Goal: Transaction & Acquisition: Purchase product/service

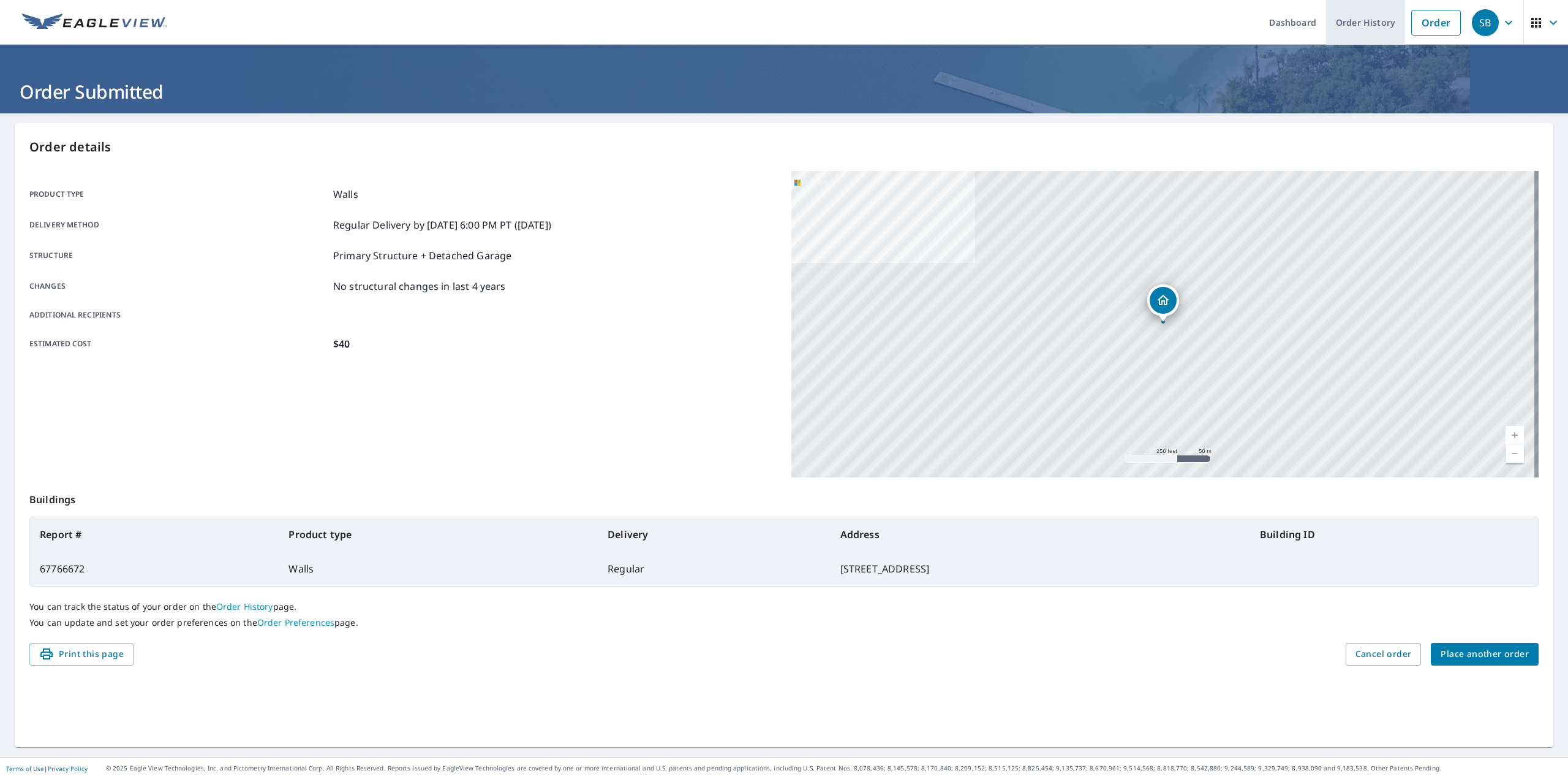
click at [1377, 23] on link "Order History" at bounding box center [1366, 22] width 79 height 45
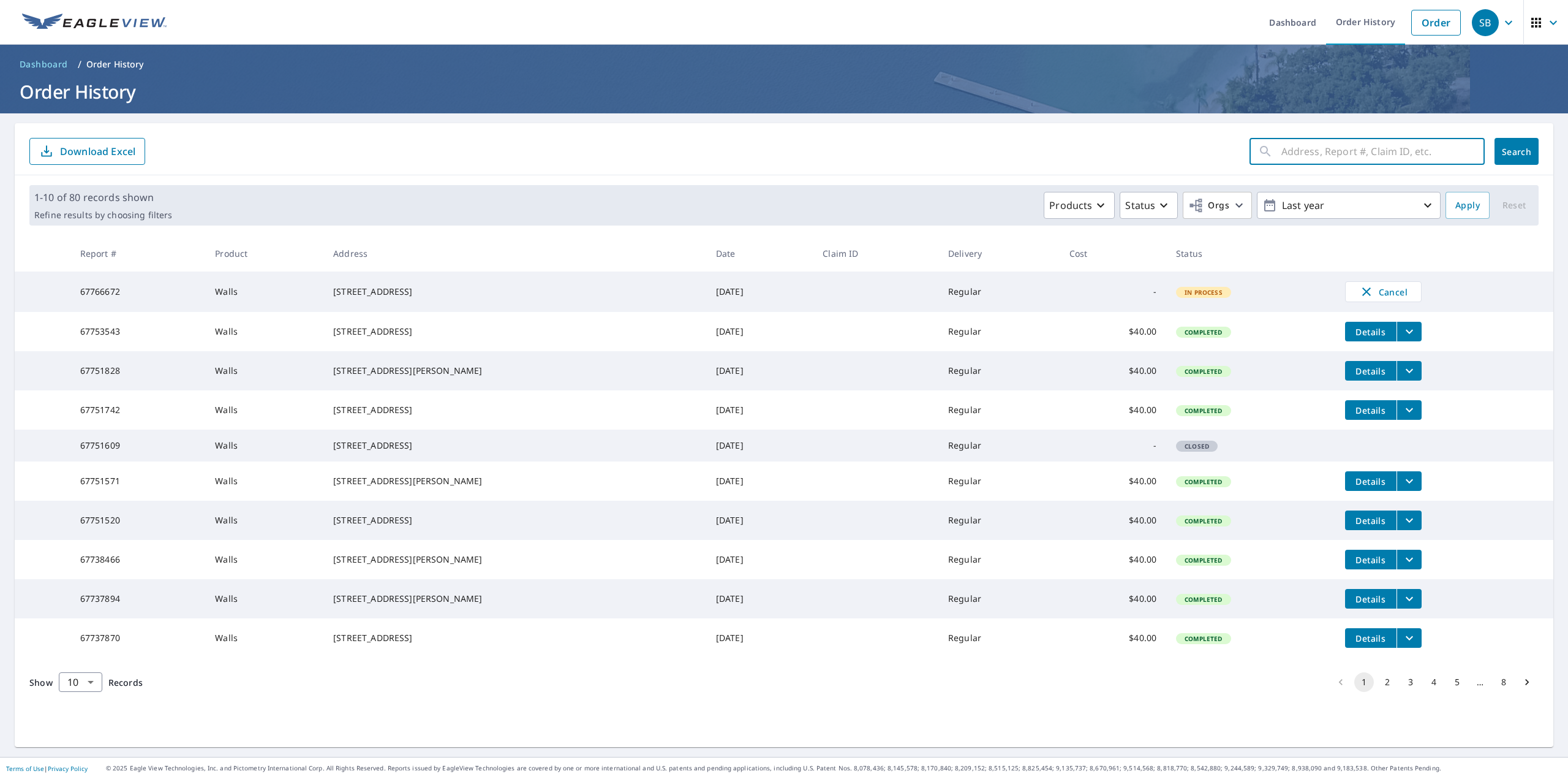
click at [1344, 161] on input "text" at bounding box center [1383, 151] width 203 height 34
paste input "[STREET_ADDRESS]"
type input "[STREET_ADDRESS]"
click at [1519, 149] on span "Search" at bounding box center [1517, 151] width 25 height 12
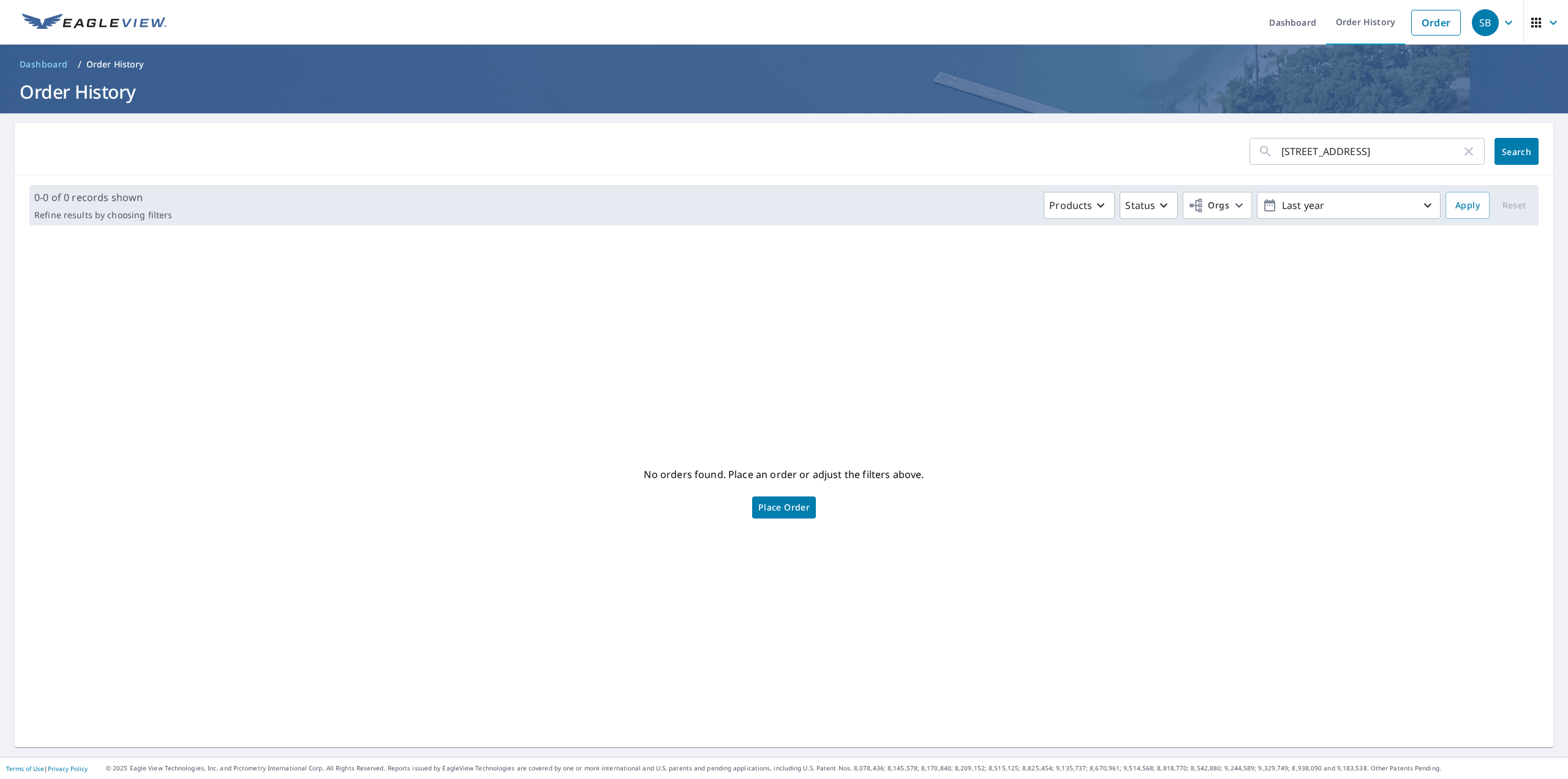
drag, startPoint x: 1334, startPoint y: 152, endPoint x: 1479, endPoint y: 142, distance: 145.3
click at [1469, 144] on div "[STREET_ADDRESS] ​" at bounding box center [1367, 151] width 235 height 27
type input "431 W OAKW"
click at [1510, 152] on span "Search" at bounding box center [1517, 151] width 25 height 12
click at [1412, 14] on link "Order" at bounding box center [1436, 23] width 50 height 26
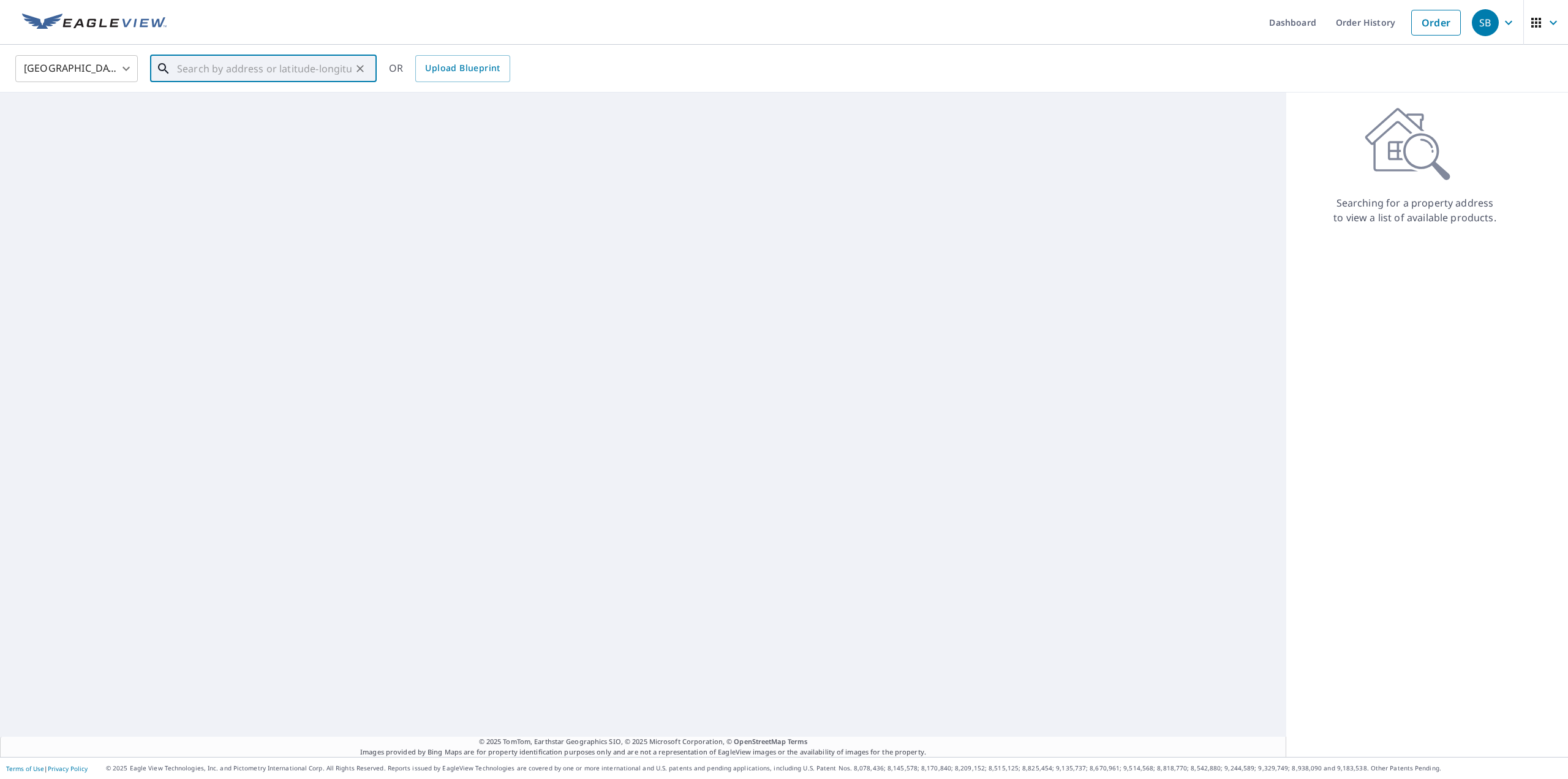
click at [243, 74] on input "text" at bounding box center [264, 69] width 175 height 34
paste input "[STREET_ADDRESS]"
click at [268, 115] on p "[GEOGRAPHIC_DATA]" at bounding box center [270, 117] width 192 height 12
type input "[STREET_ADDRESS]"
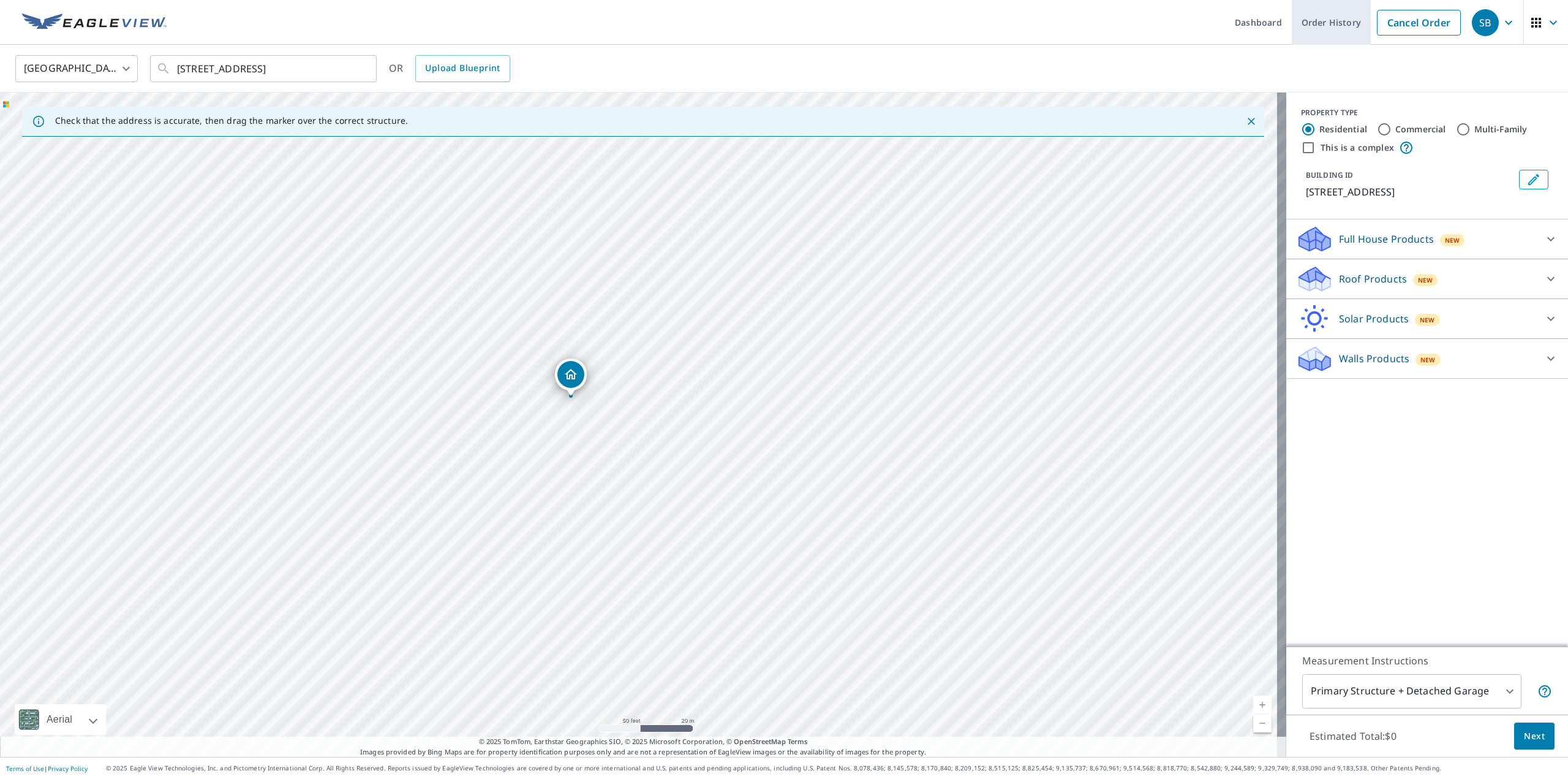
click at [1338, 31] on link "Order History" at bounding box center [1331, 22] width 79 height 45
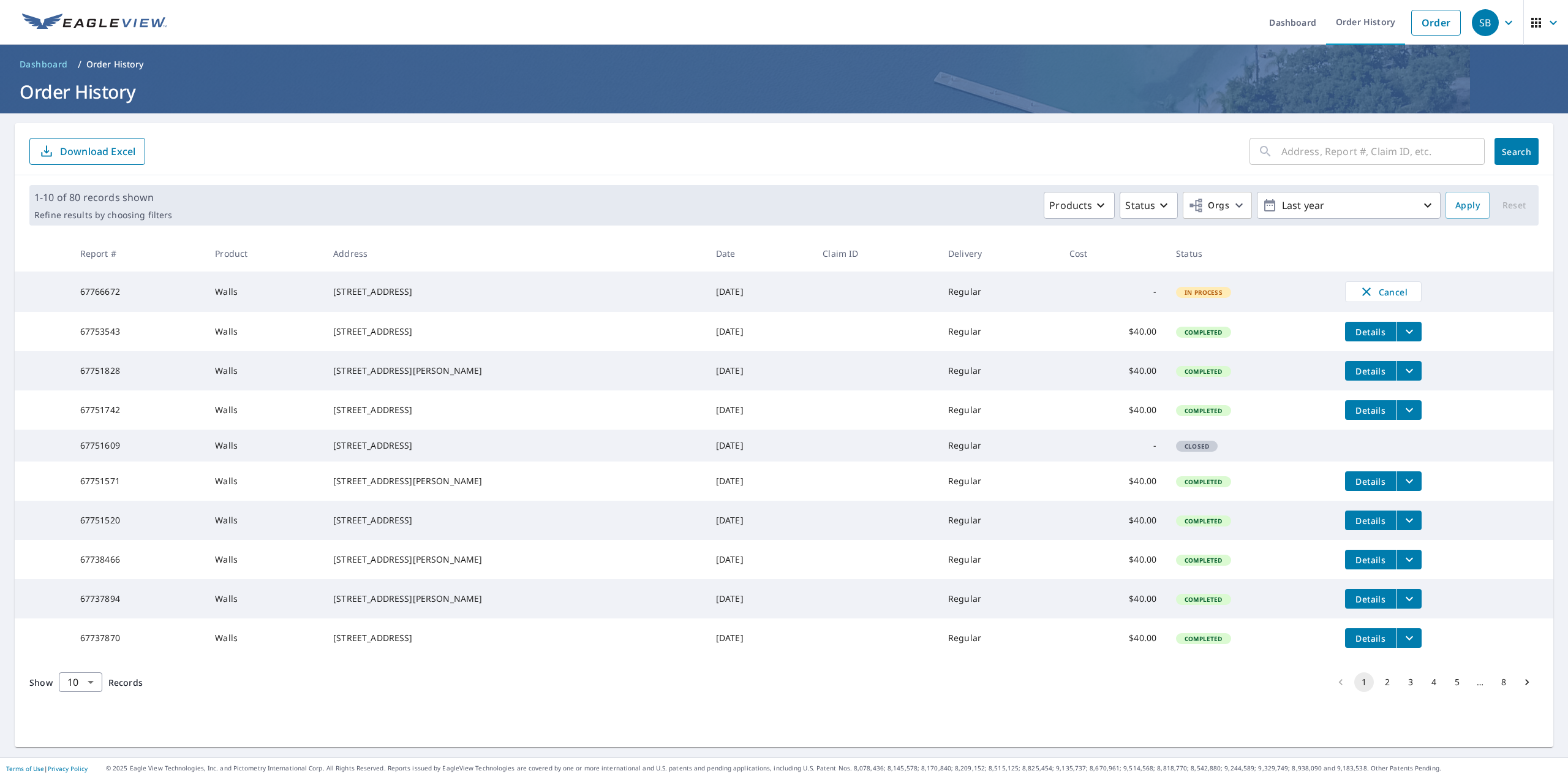
click at [1385, 164] on input "text" at bounding box center [1383, 151] width 203 height 34
type input "431"
click button "Search" at bounding box center [1517, 151] width 44 height 27
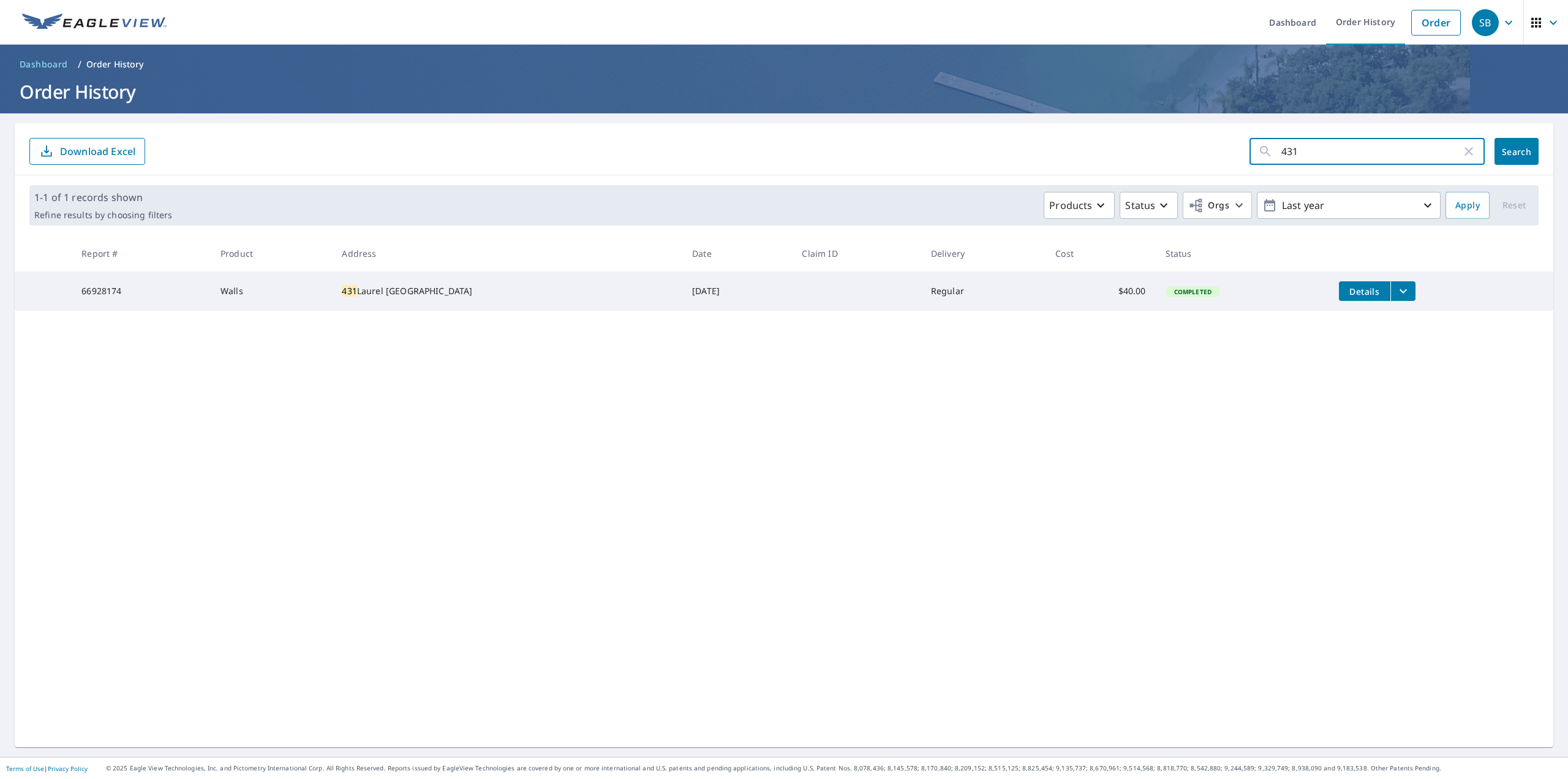
drag, startPoint x: 1299, startPoint y: 156, endPoint x: 1156, endPoint y: 176, distance: 144.4
click at [1157, 173] on div "431 ​ Search Download Excel" at bounding box center [784, 149] width 1539 height 52
paste input "W [GEOGRAPHIC_DATA]"
type input "[STREET_ADDRESS]"
click at [1506, 159] on button "Search" at bounding box center [1517, 151] width 44 height 27
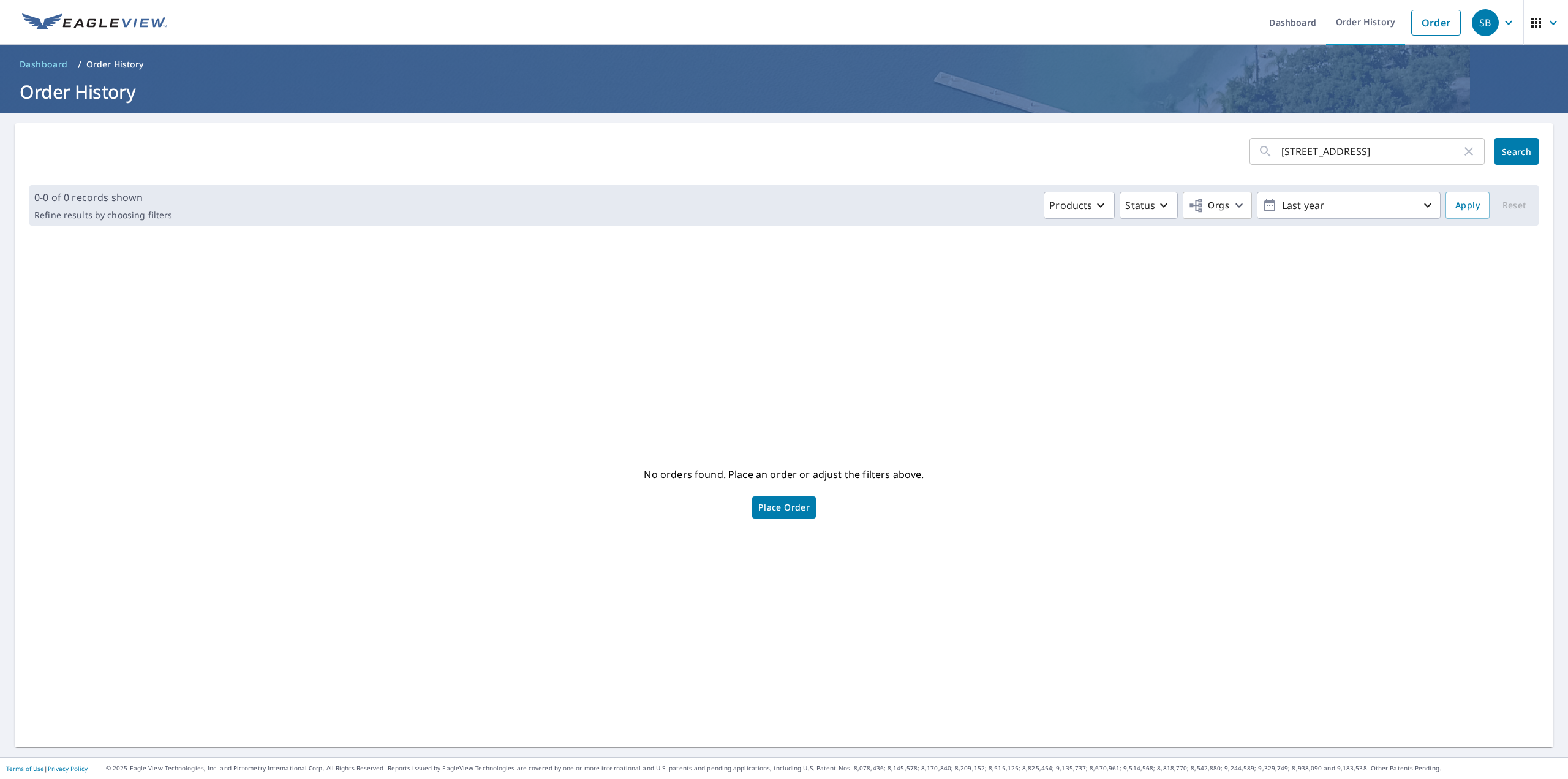
click at [1390, 133] on div "[STREET_ADDRESS] ​ Search" at bounding box center [784, 149] width 1539 height 52
click at [1382, 149] on input "[STREET_ADDRESS]" at bounding box center [1371, 151] width 180 height 34
click at [1423, 16] on link "Order" at bounding box center [1436, 23] width 50 height 26
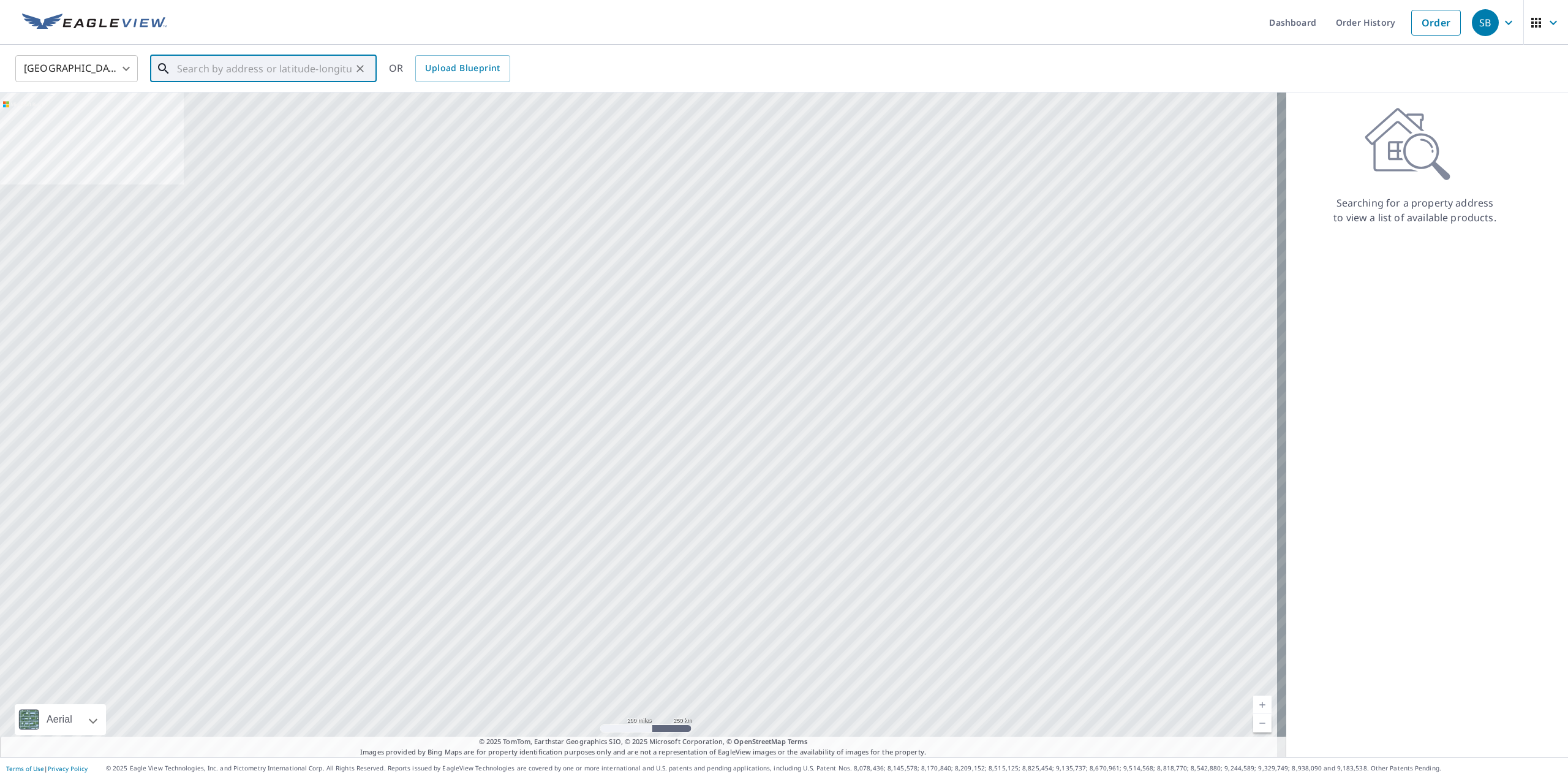
click at [288, 74] on input "text" at bounding box center [264, 69] width 175 height 34
paste input "[STREET_ADDRESS]"
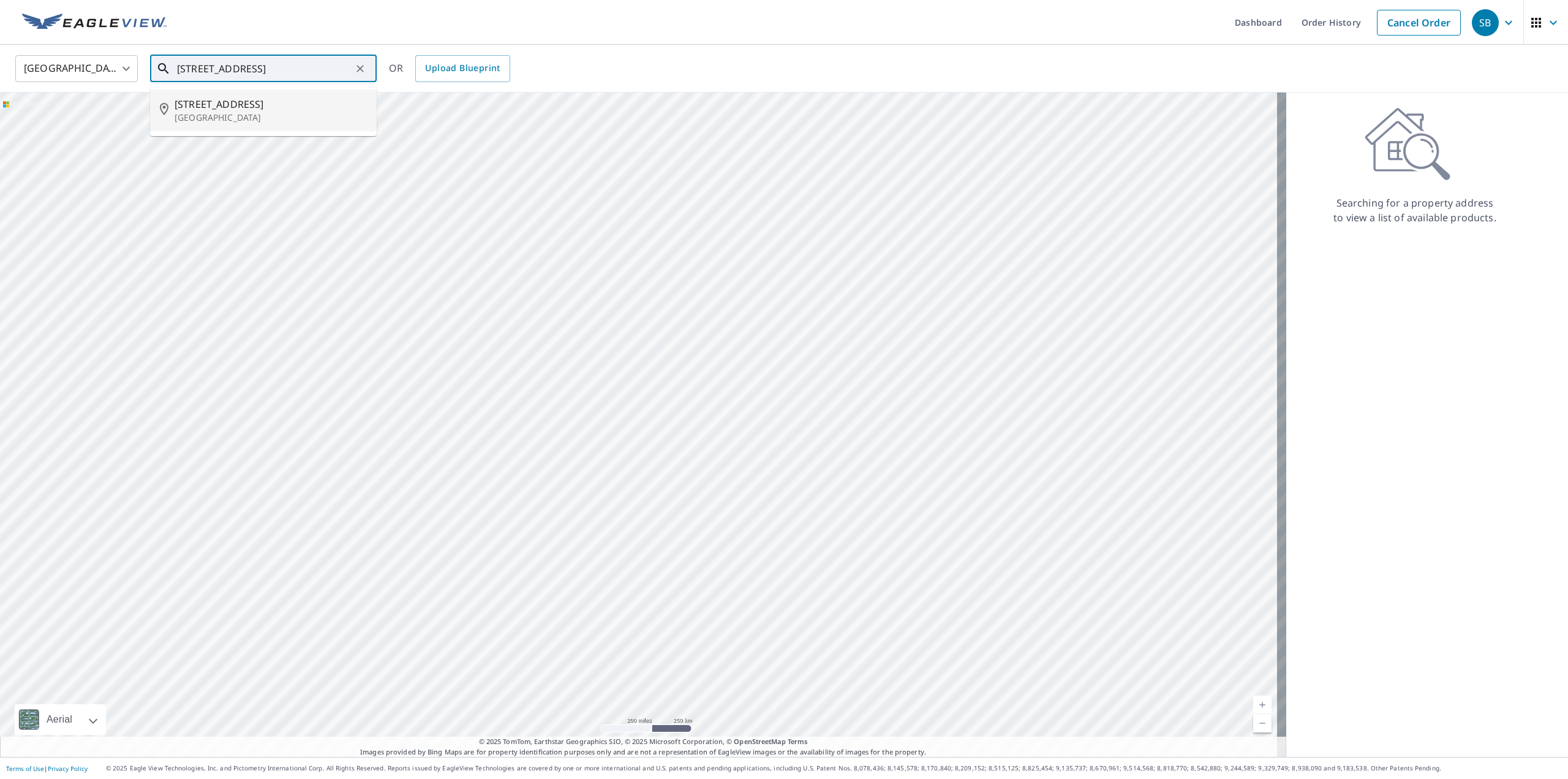
click at [256, 116] on p "[GEOGRAPHIC_DATA]" at bounding box center [270, 117] width 192 height 12
type input "[STREET_ADDRESS]"
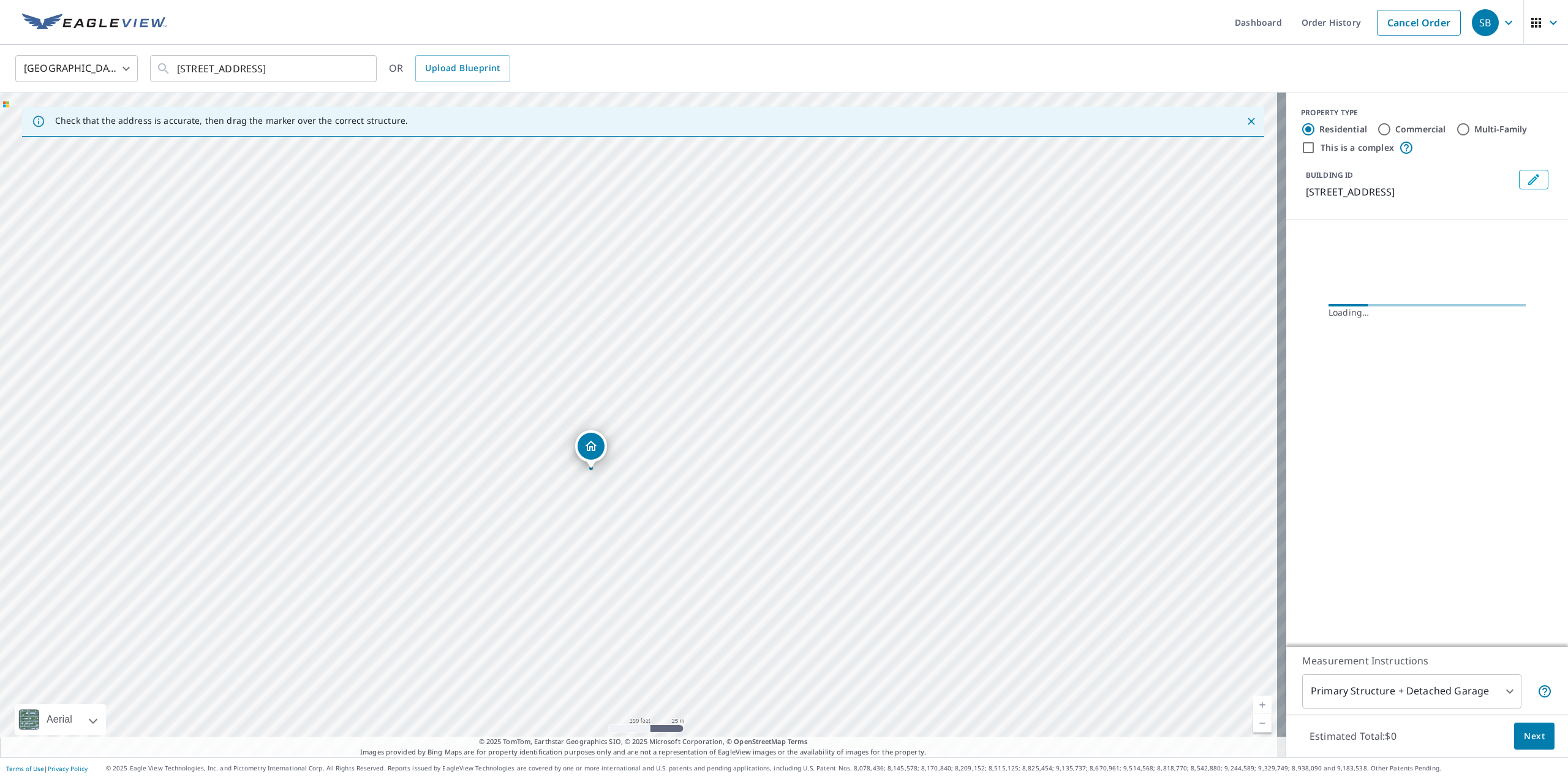
drag, startPoint x: 683, startPoint y: 414, endPoint x: 678, endPoint y: 420, distance: 7.8
click at [678, 420] on div "[STREET_ADDRESS]" at bounding box center [643, 424] width 1286 height 664
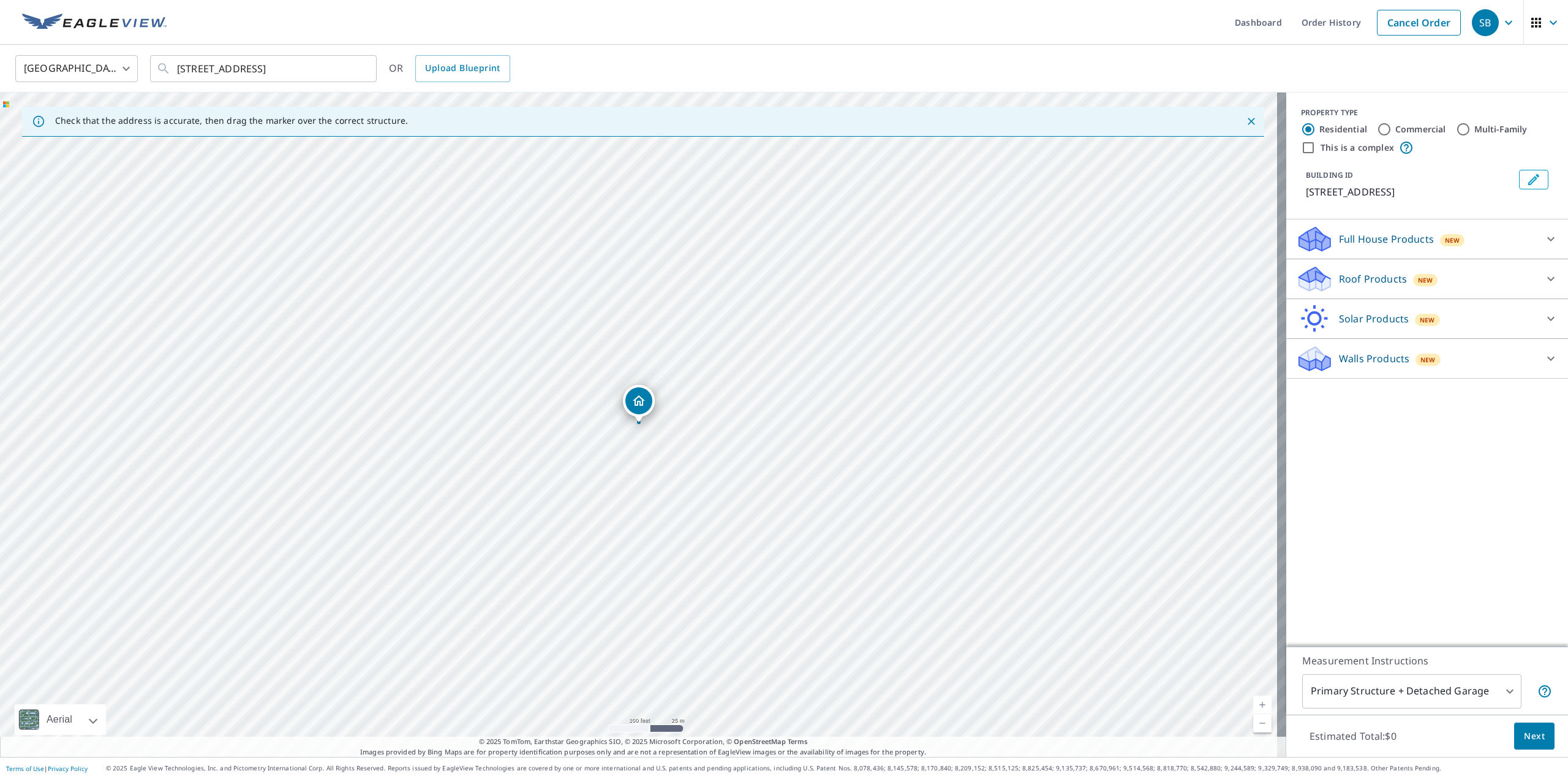
click at [1389, 365] on p "Walls Products" at bounding box center [1374, 358] width 71 height 15
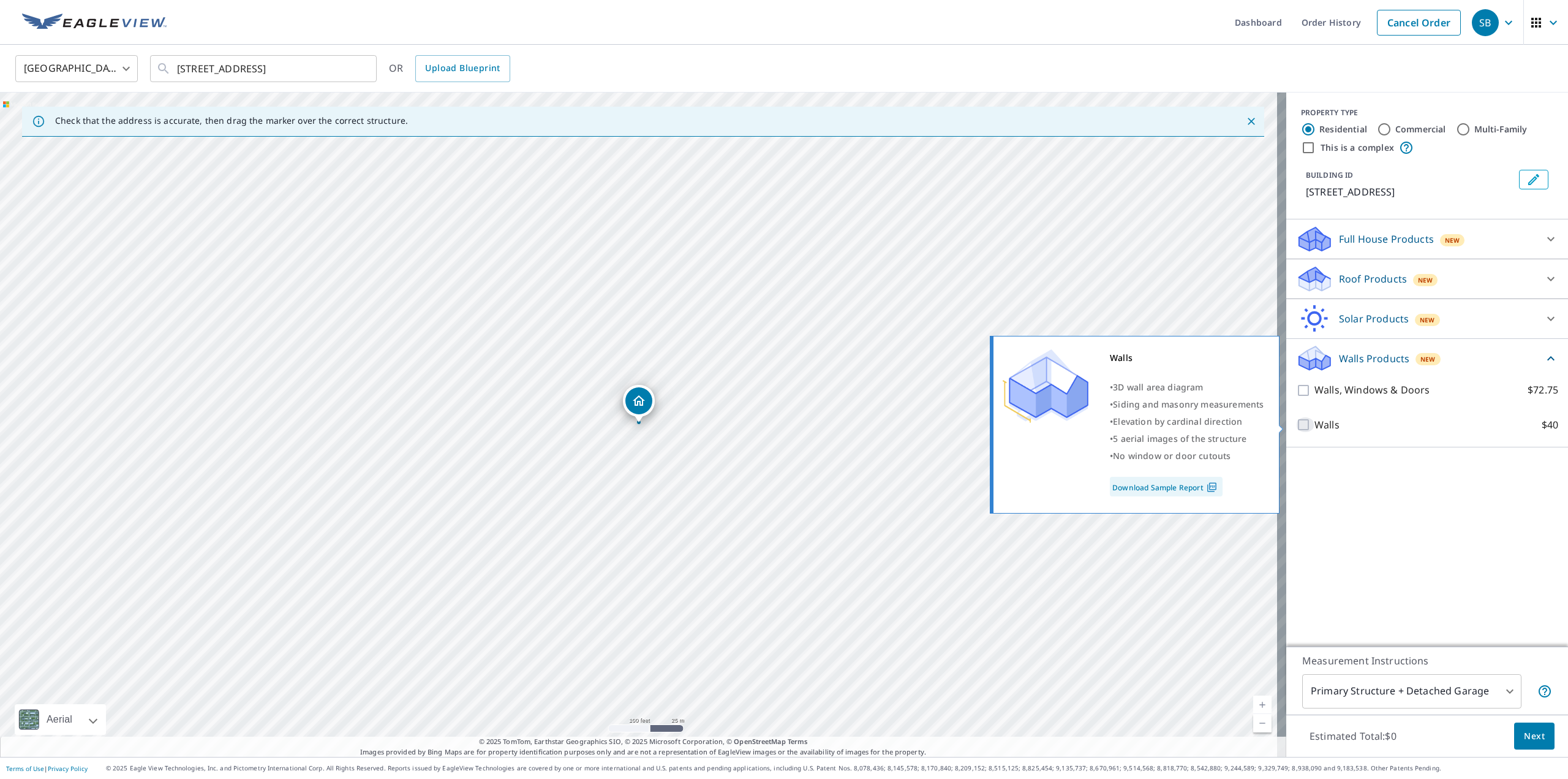
drag, startPoint x: 1303, startPoint y: 423, endPoint x: 1381, endPoint y: 519, distance: 123.7
click at [1302, 423] on input "Walls $40" at bounding box center [1306, 425] width 18 height 15
checkbox input "true"
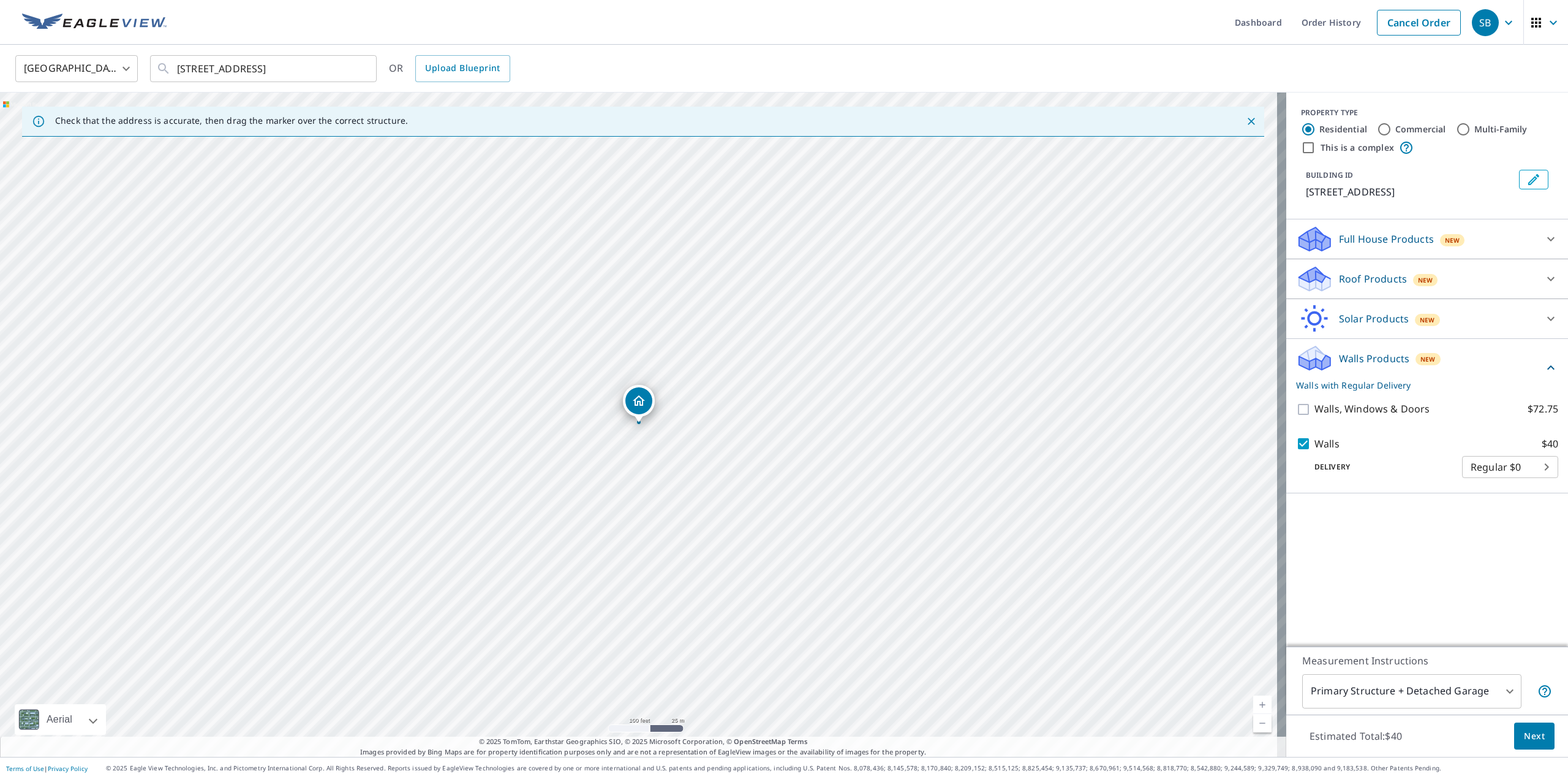
drag, startPoint x: 1457, startPoint y: 598, endPoint x: 1499, endPoint y: 662, distance: 76.6
click at [1458, 598] on div "PROPERTY TYPE Residential Commercial Multi-Family This is a complex BUILDING ID…" at bounding box center [1427, 369] width 282 height 554
click at [1535, 743] on button "Next" at bounding box center [1535, 736] width 41 height 28
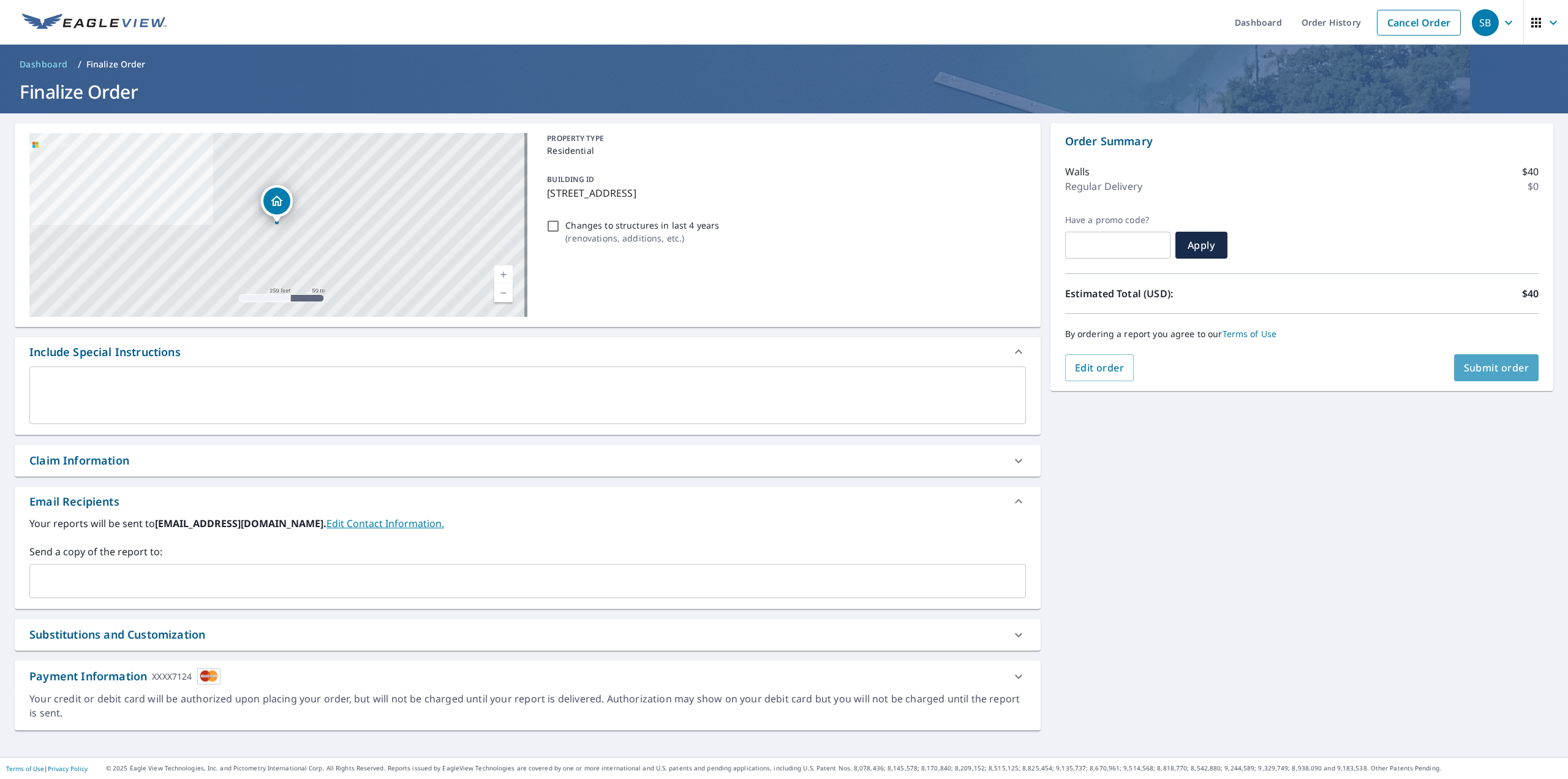
click at [1494, 365] on span "Submit order" at bounding box center [1497, 368] width 66 height 14
checkbox input "true"
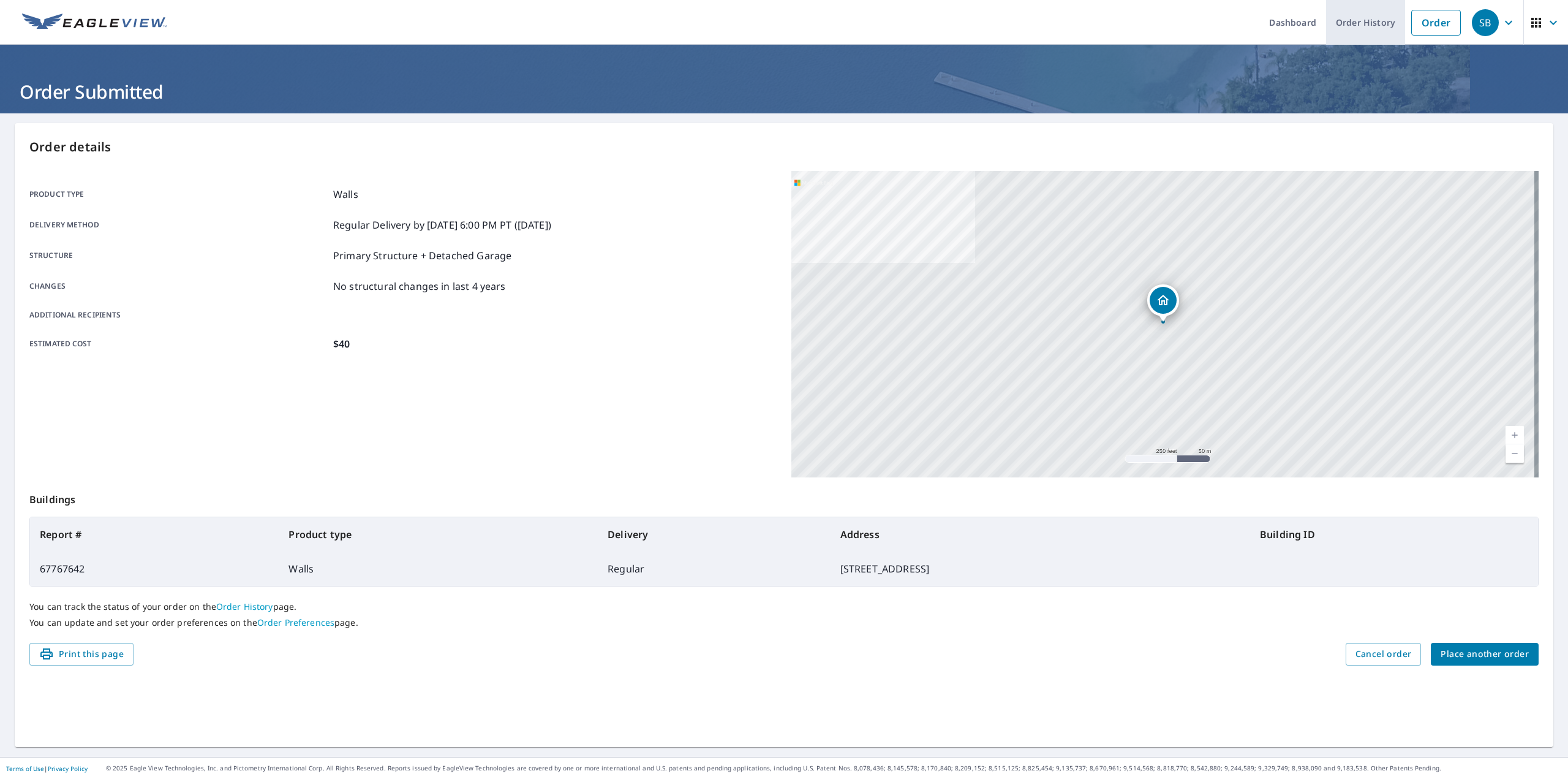
click at [1350, 32] on link "Order History" at bounding box center [1366, 22] width 79 height 45
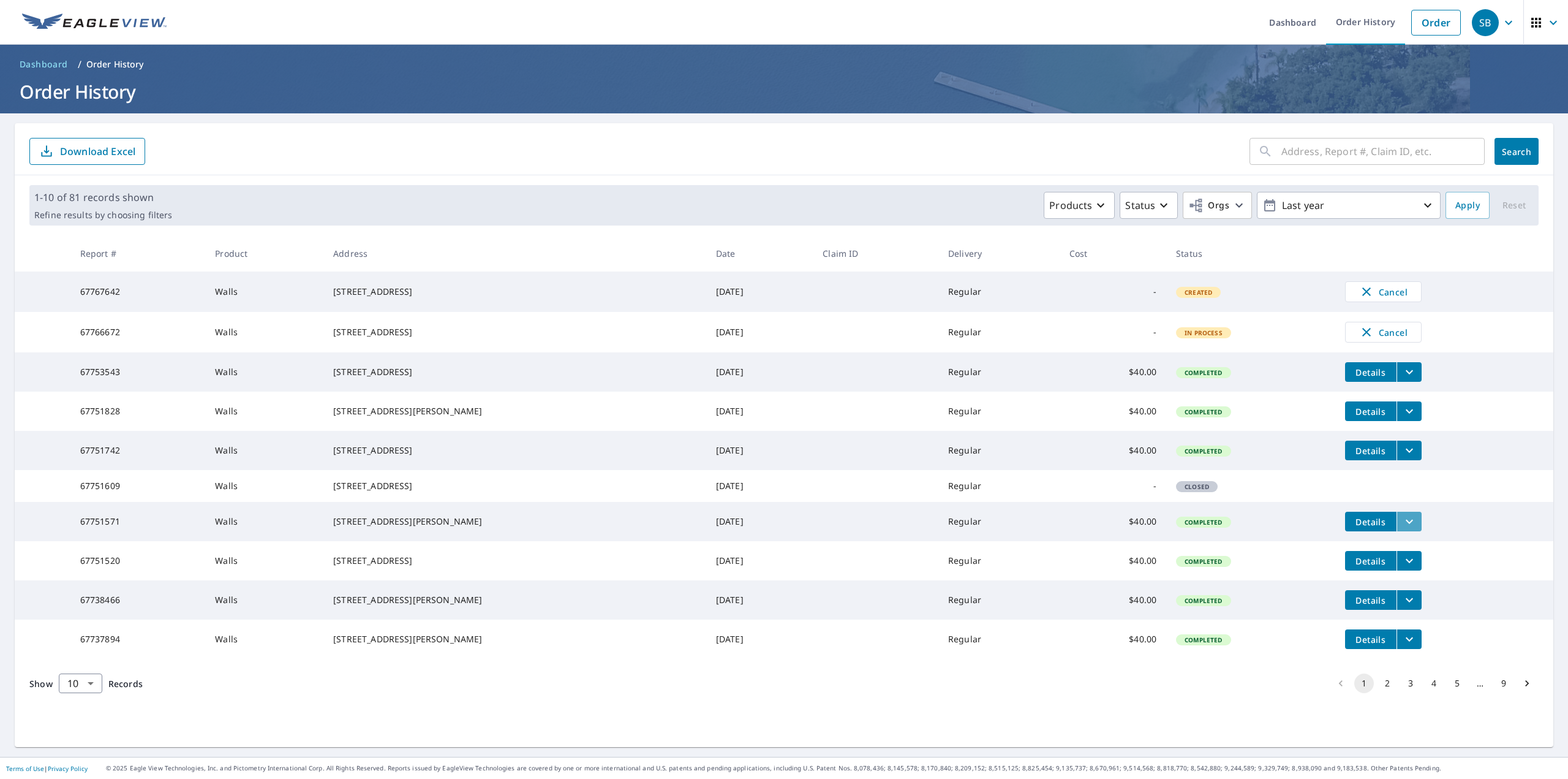
click at [1402, 529] on icon "filesDropdownBtn-67751571" at bounding box center [1409, 521] width 15 height 15
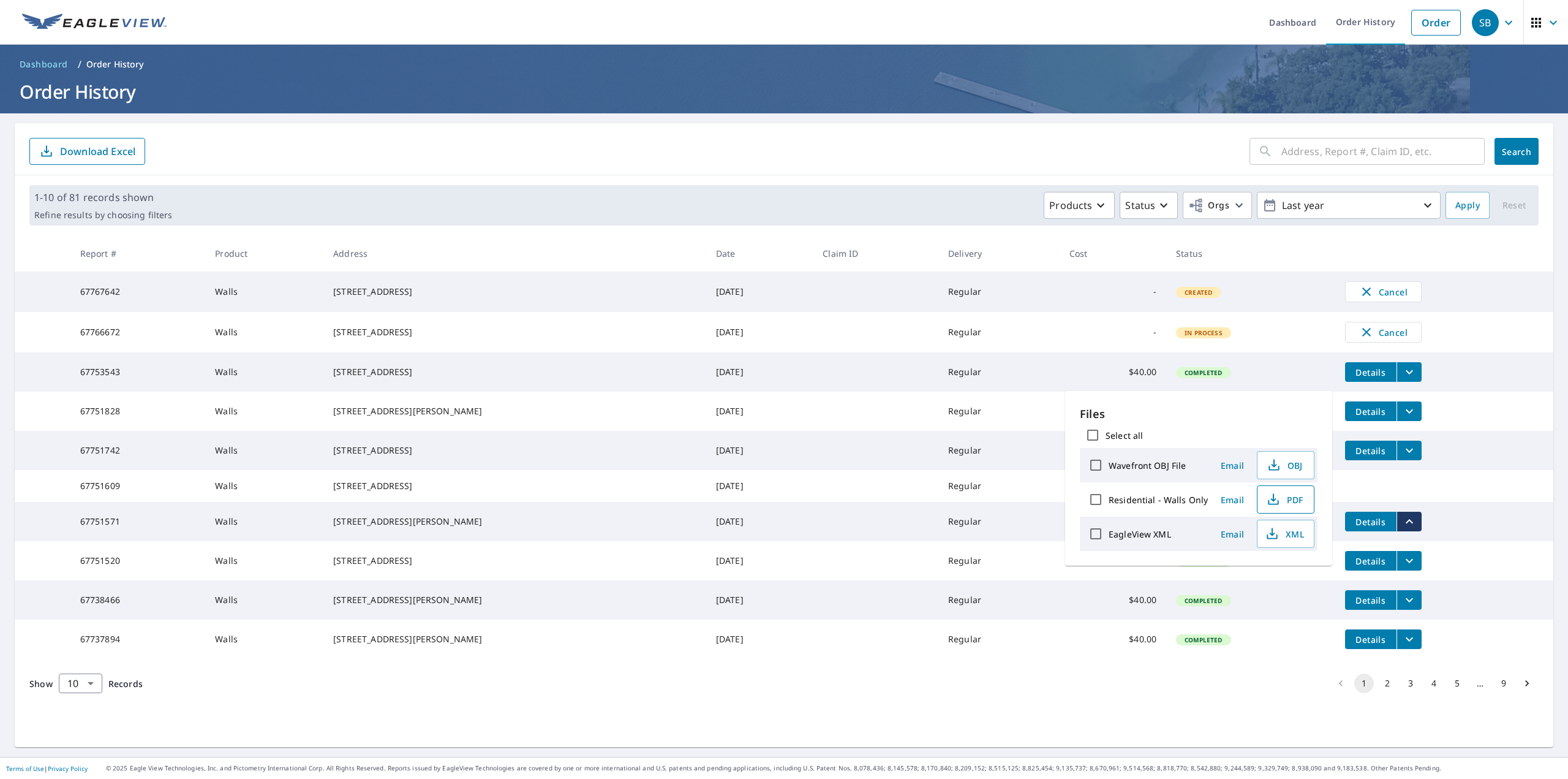
click at [1291, 496] on span "PDF" at bounding box center [1285, 499] width 39 height 15
click at [884, 465] on td at bounding box center [876, 451] width 125 height 39
